Goal: Transaction & Acquisition: Download file/media

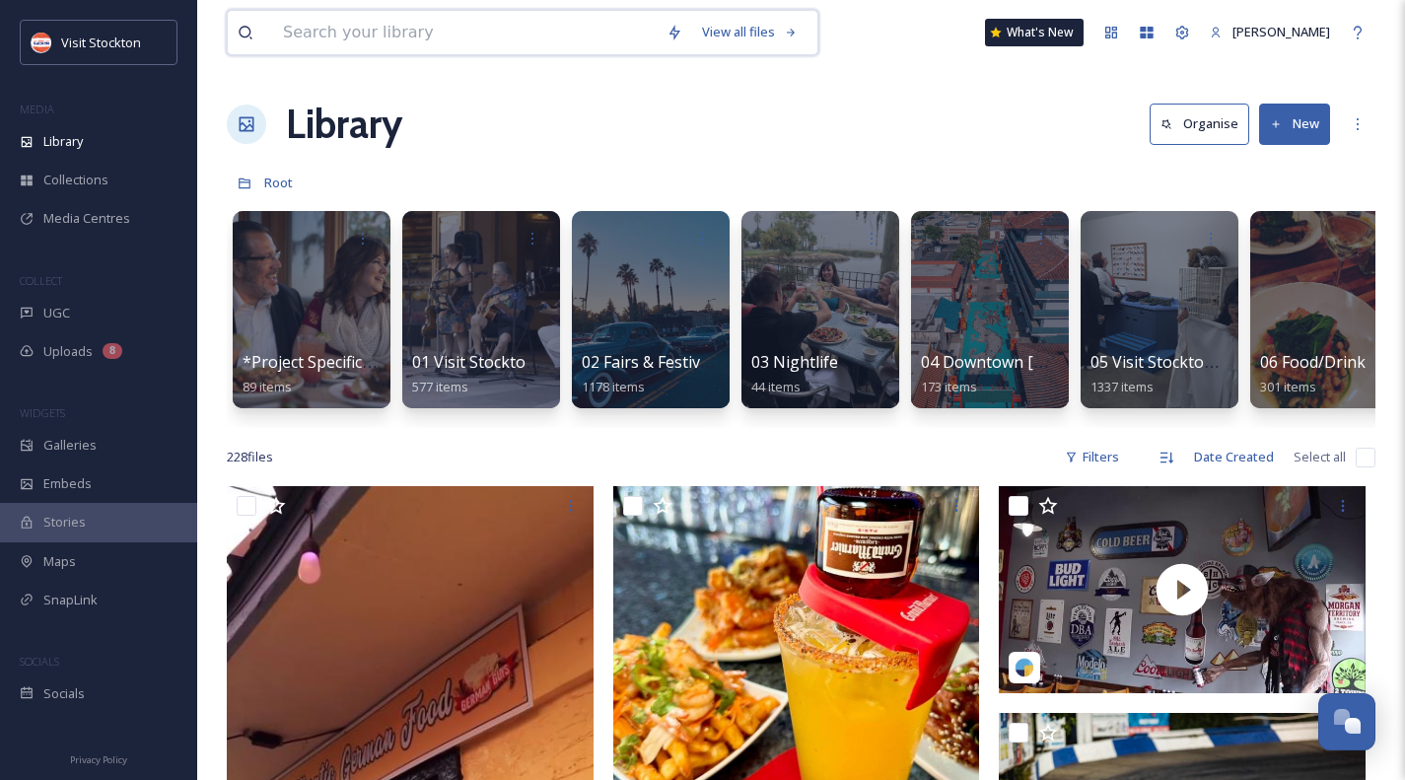
click at [445, 31] on input at bounding box center [464, 32] width 383 height 43
type input "drone"
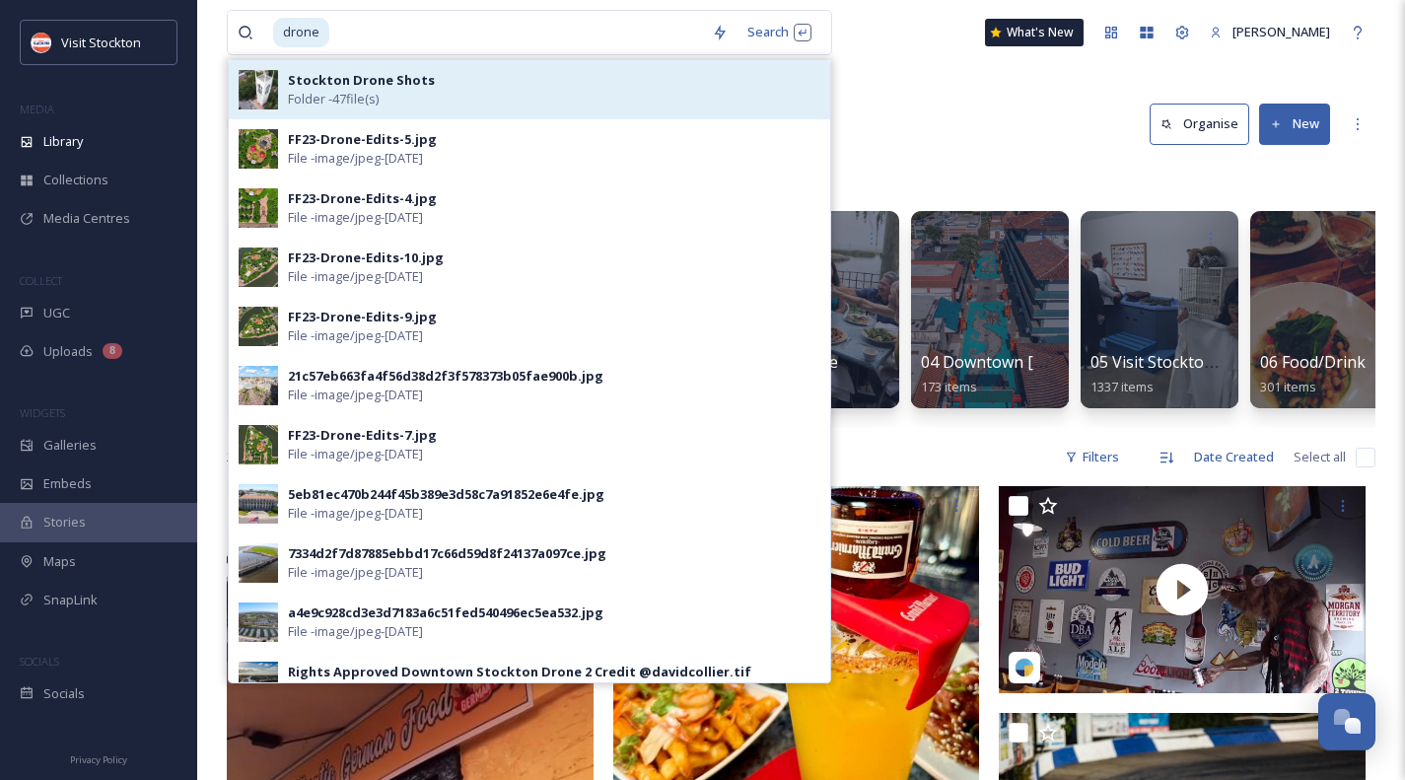
click at [404, 78] on strong "Stockton Drone Shots" at bounding box center [361, 80] width 147 height 18
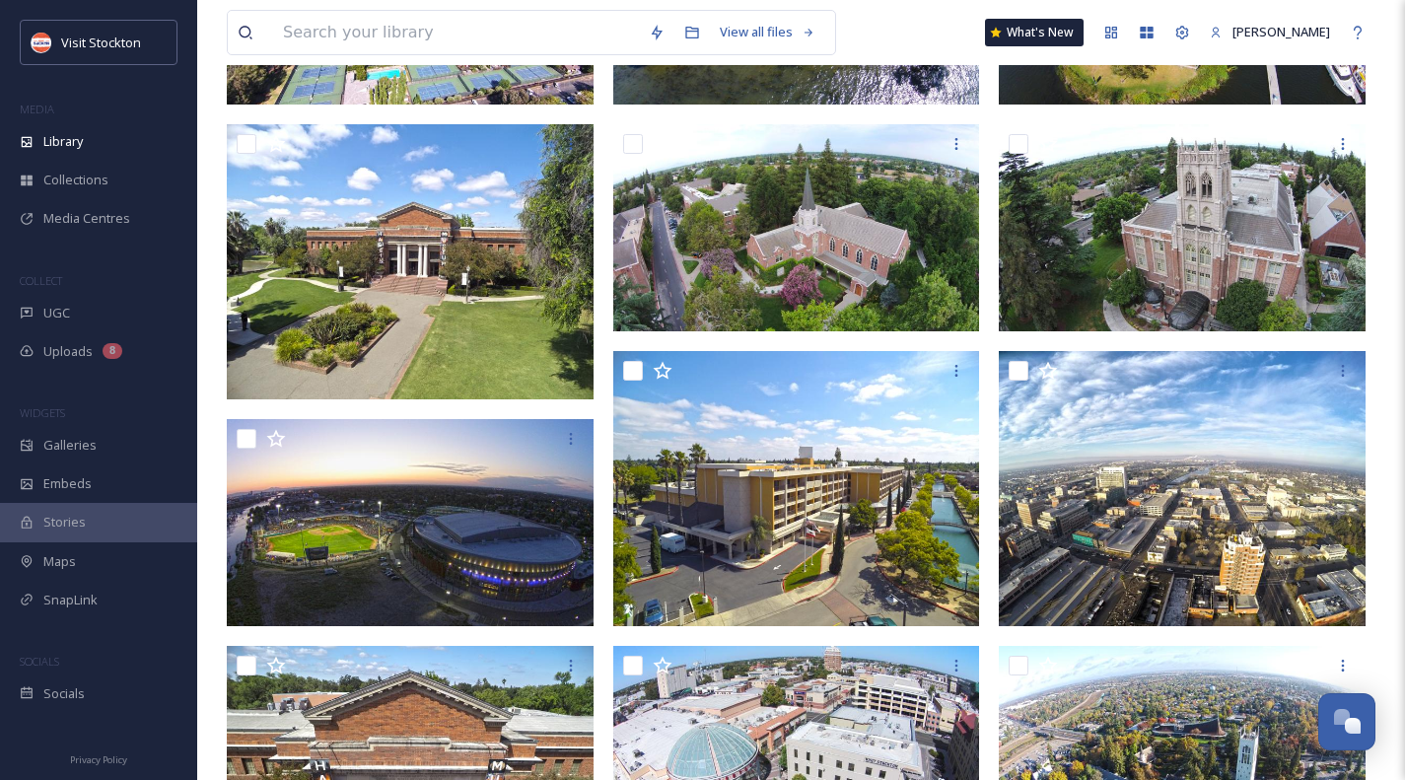
scroll to position [296, 0]
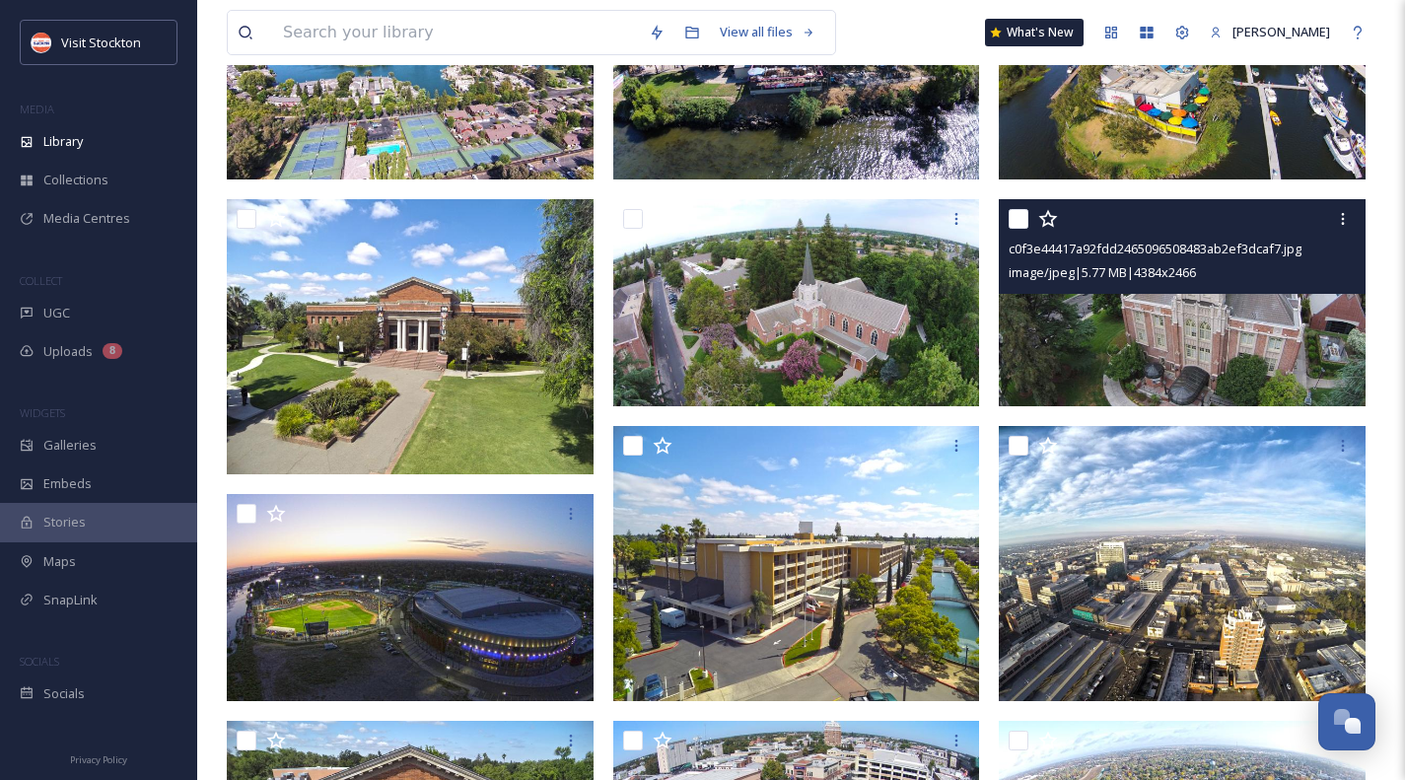
click at [1163, 350] on img at bounding box center [1182, 302] width 367 height 206
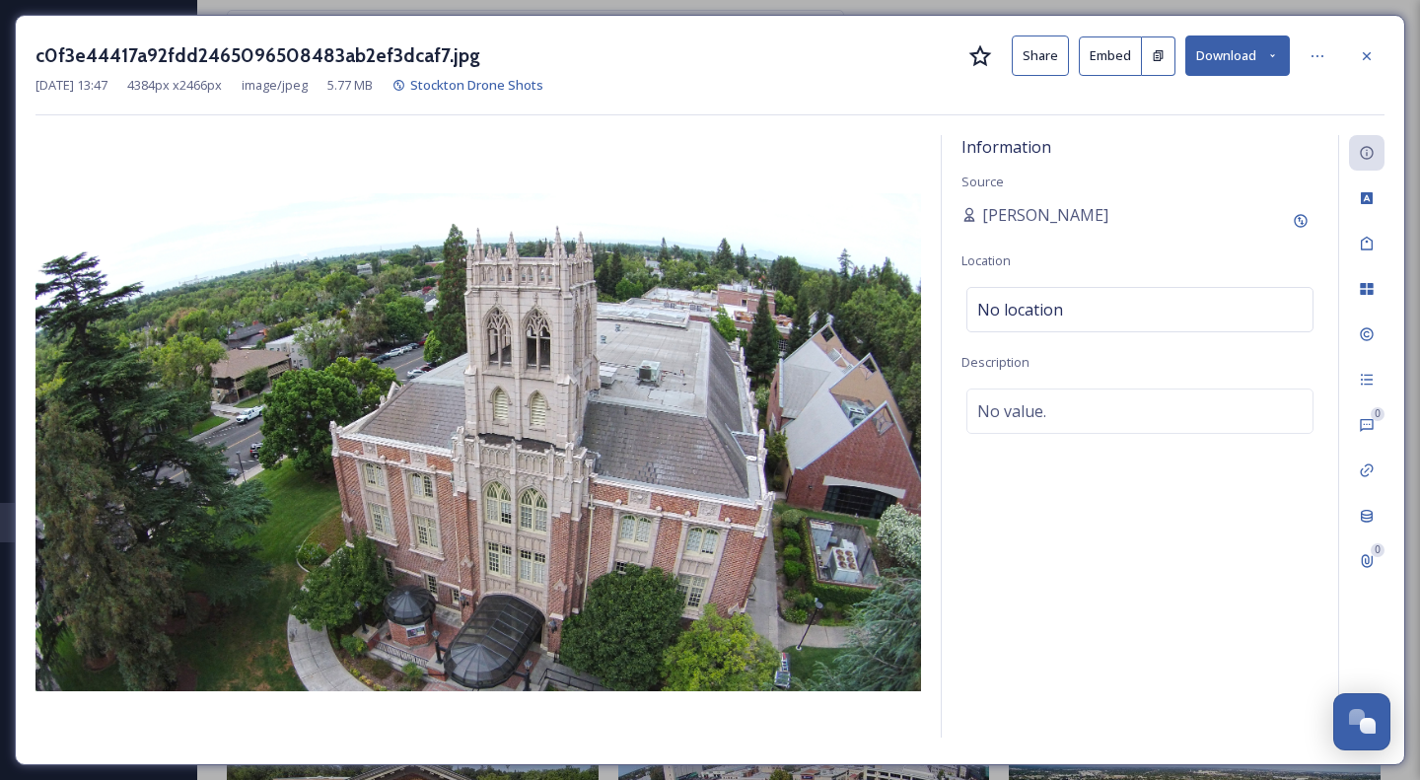
click at [1273, 56] on icon at bounding box center [1272, 55] width 5 height 3
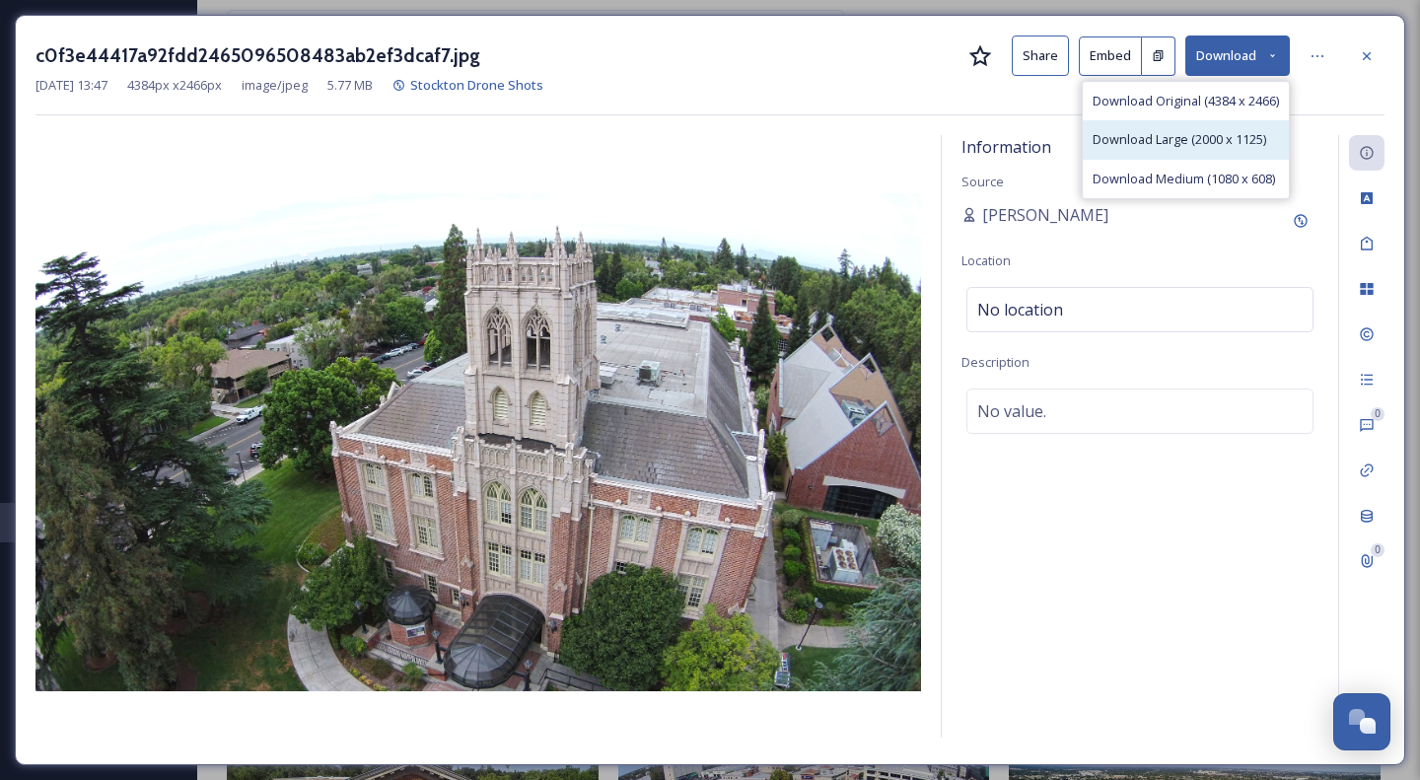
click at [1208, 135] on span "Download Large (2000 x 1125)" at bounding box center [1178, 139] width 173 height 19
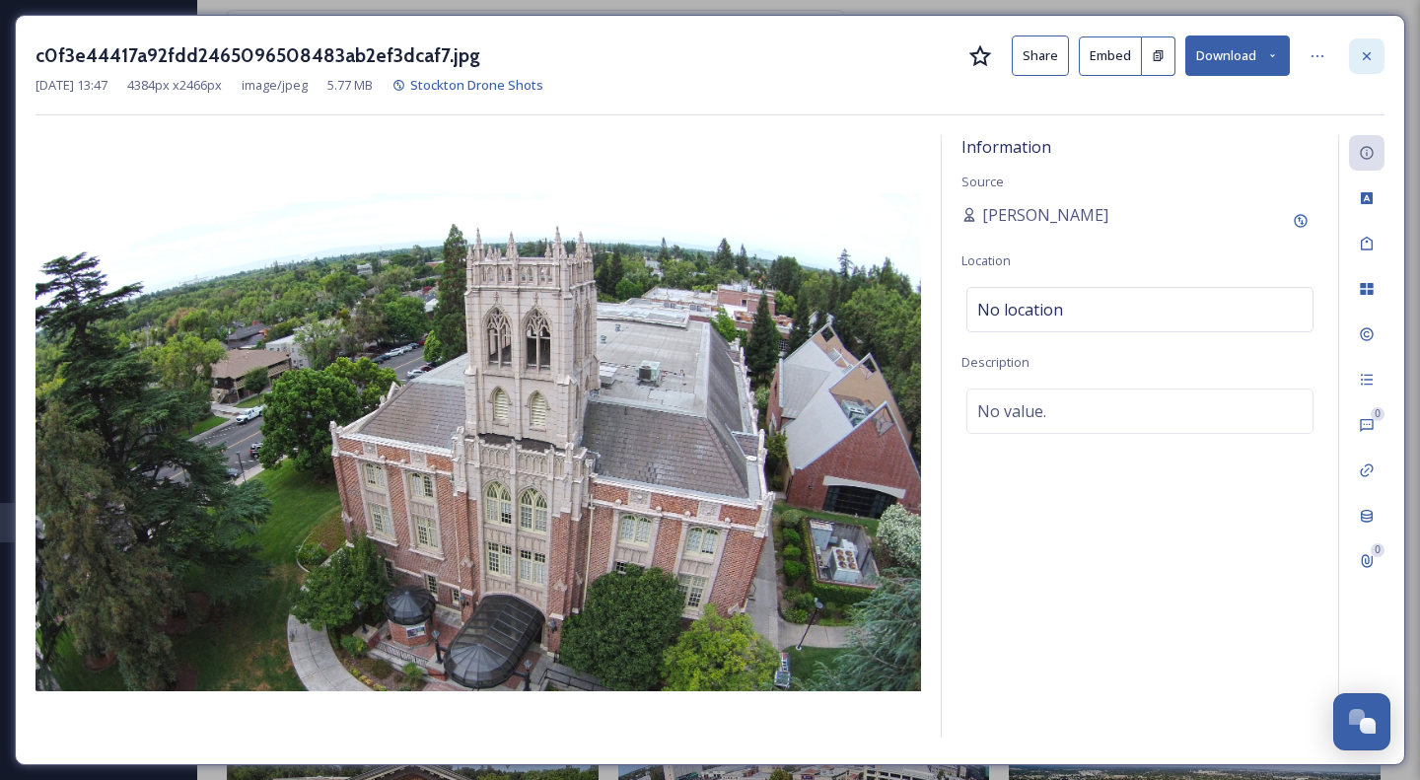
click at [1372, 40] on div at bounding box center [1366, 55] width 35 height 35
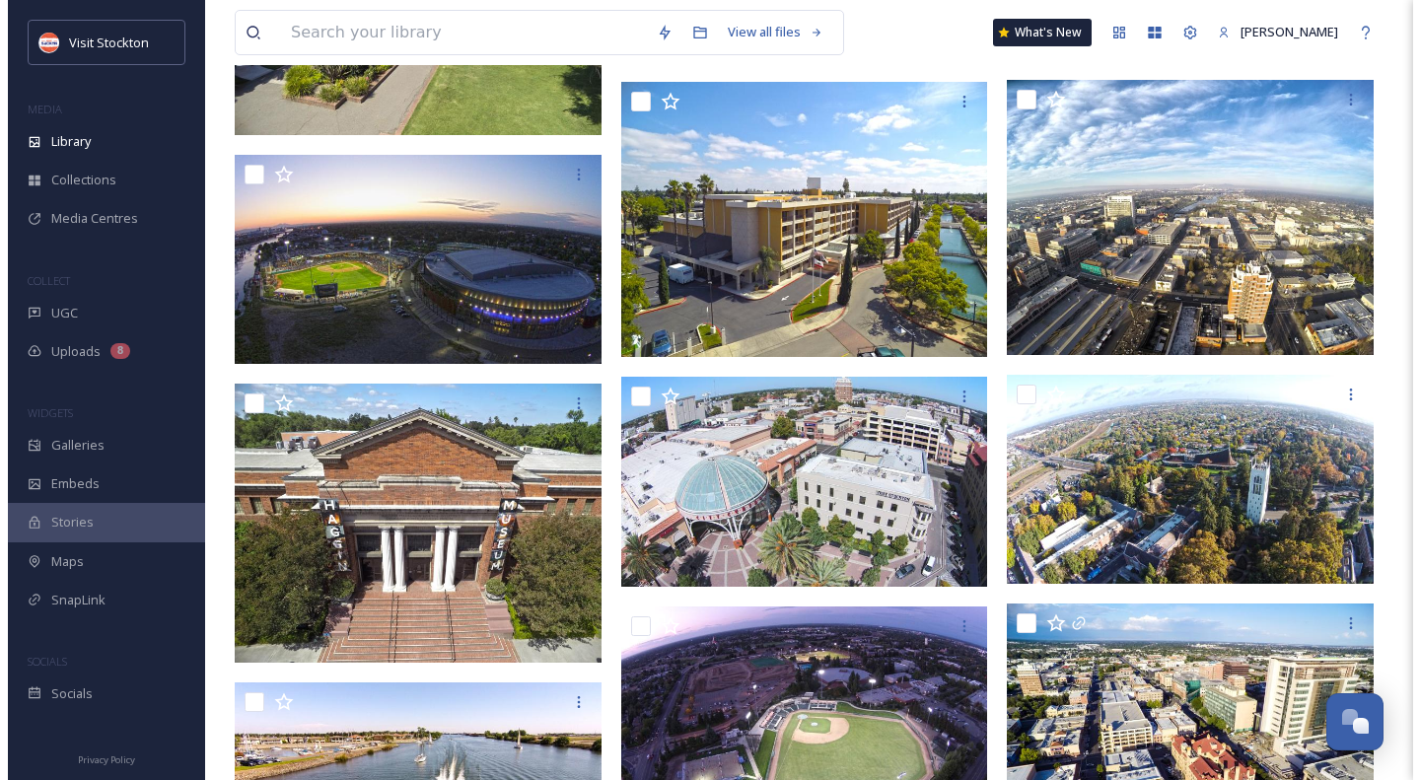
scroll to position [690, 0]
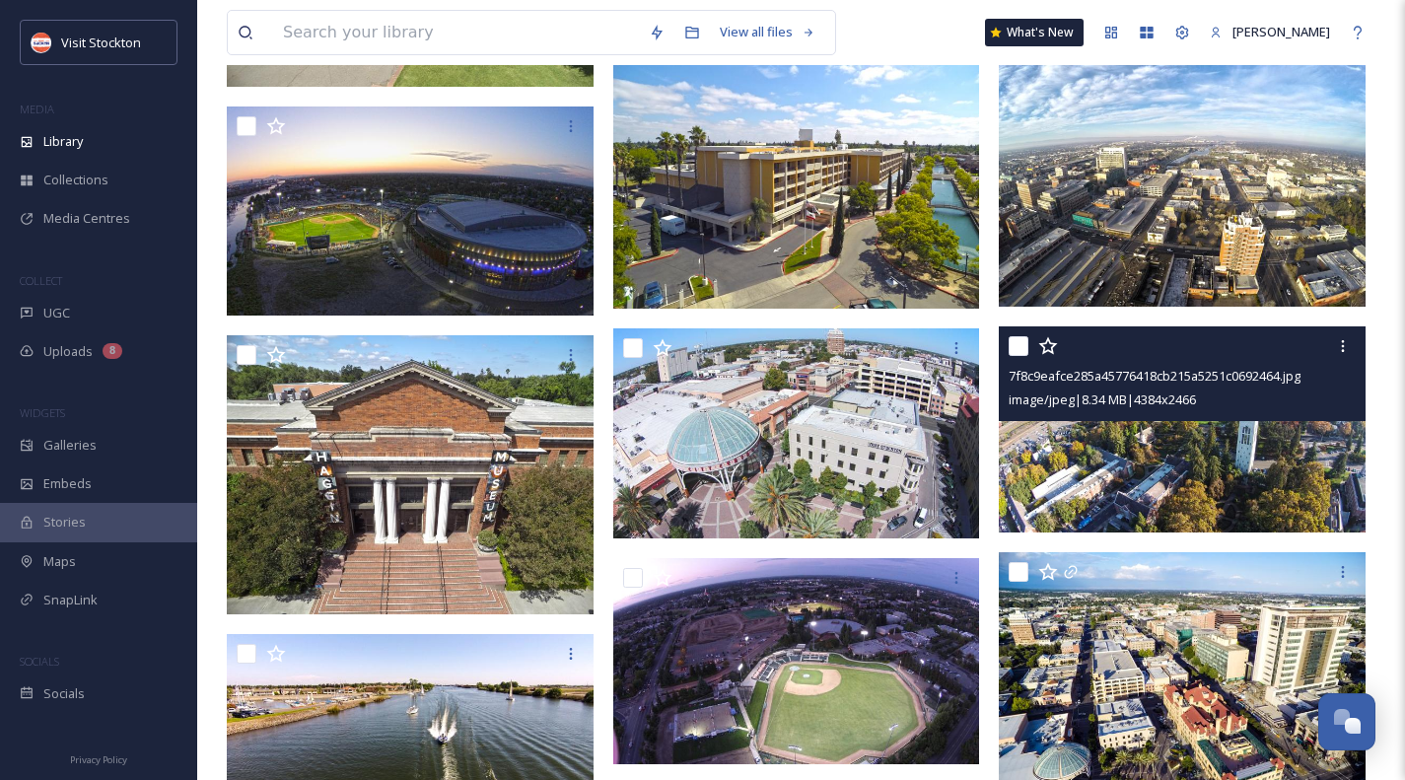
click at [1158, 476] on img at bounding box center [1182, 429] width 367 height 206
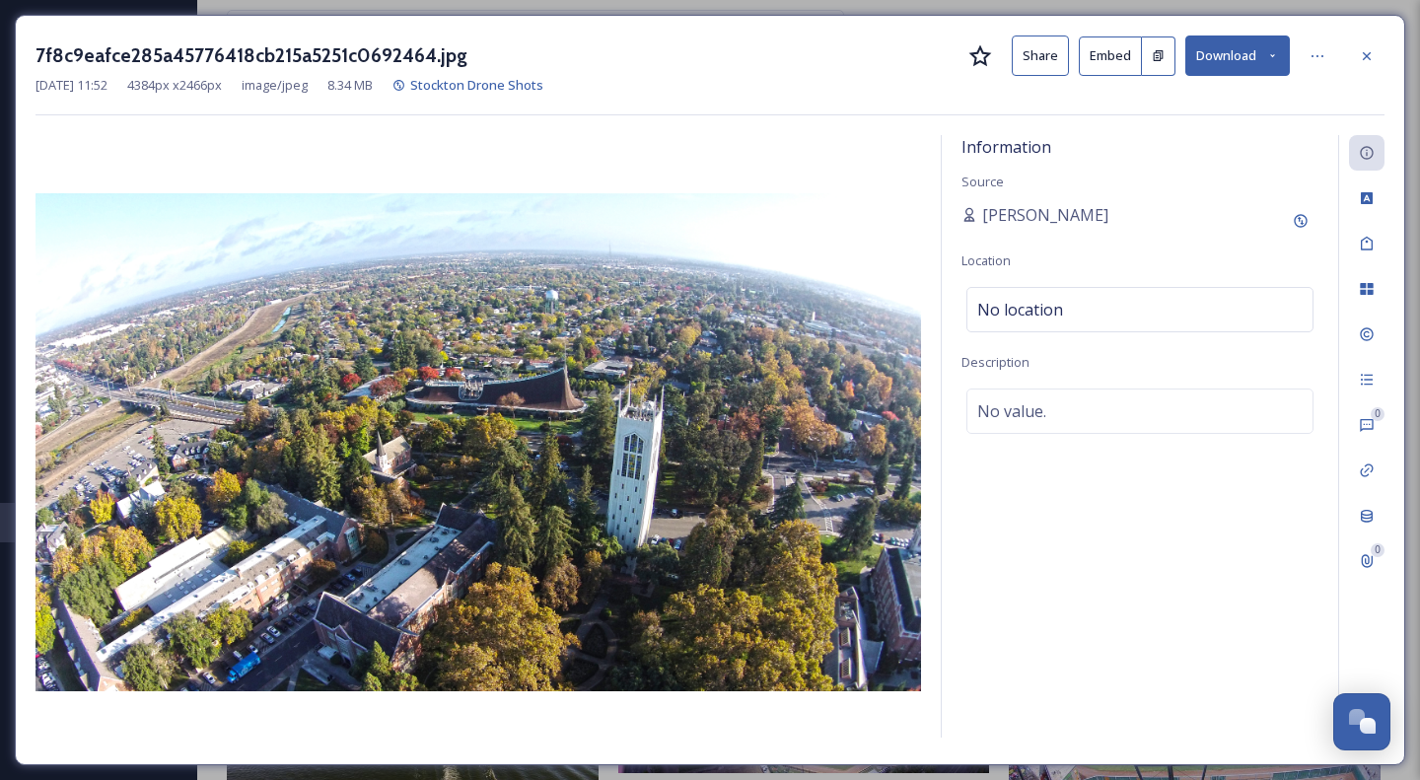
click at [1277, 50] on icon at bounding box center [1272, 55] width 13 height 13
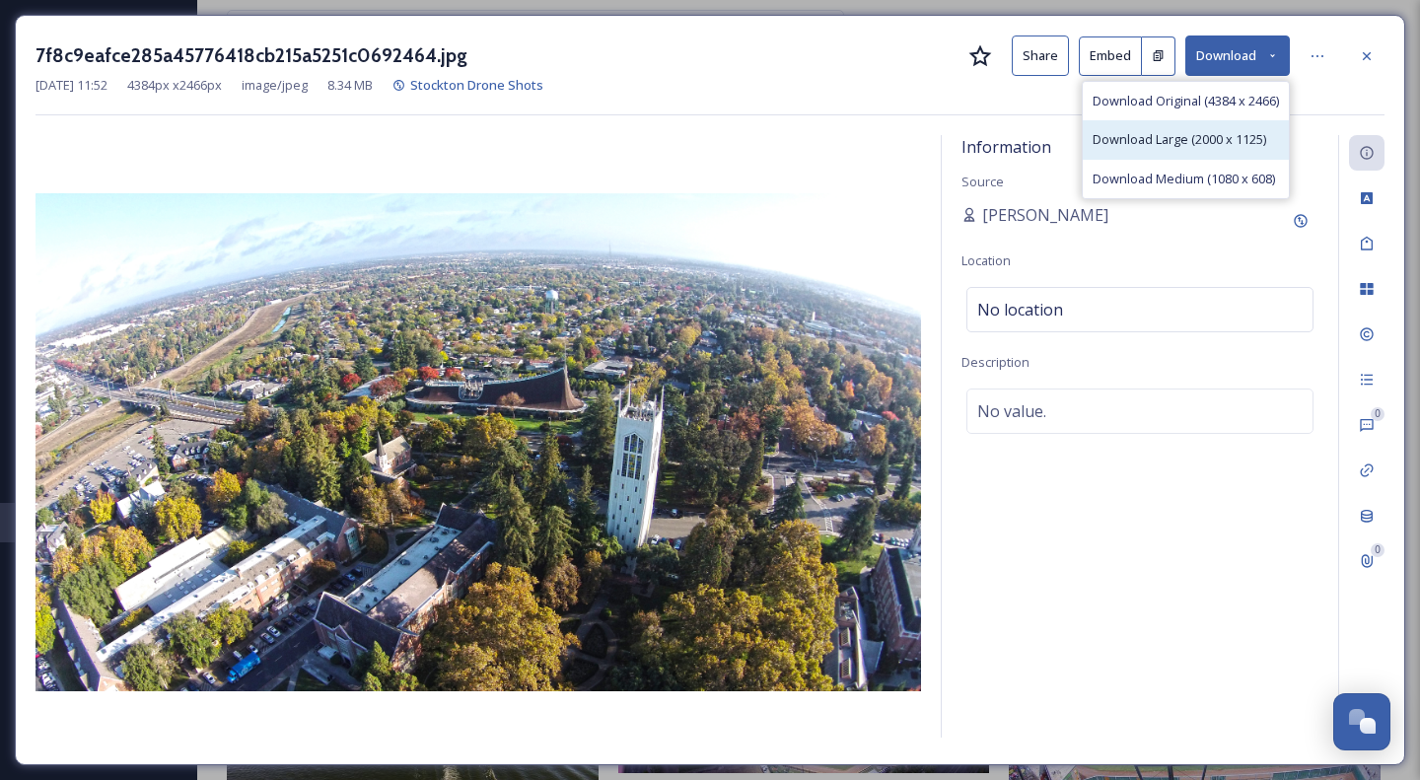
click at [1211, 141] on span "Download Large (2000 x 1125)" at bounding box center [1178, 139] width 173 height 19
